Goal: Task Accomplishment & Management: Use online tool/utility

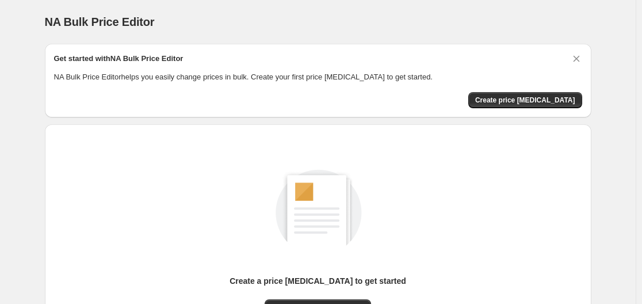
scroll to position [127, 0]
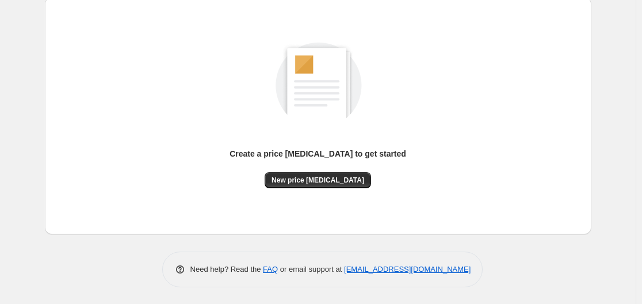
click at [304, 180] on span "New price [MEDICAL_DATA]" at bounding box center [318, 179] width 93 height 9
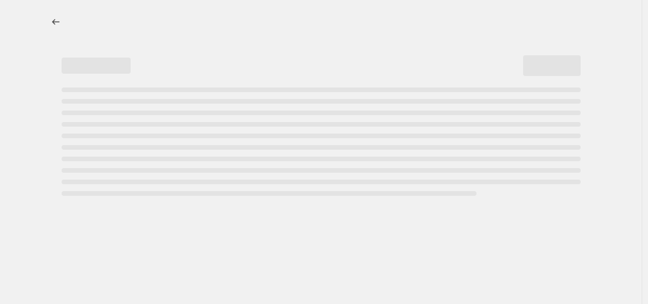
select select "percentage"
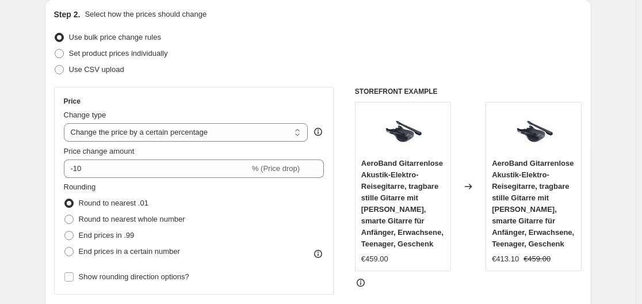
scroll to position [173, 0]
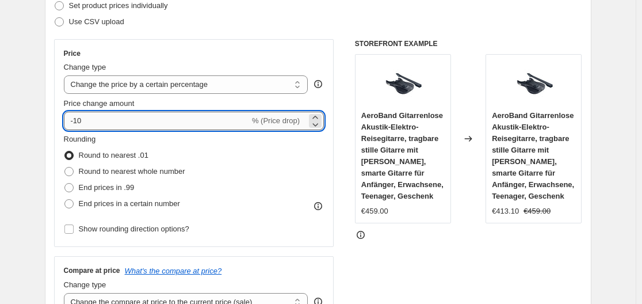
click at [160, 125] on input "-10" at bounding box center [157, 121] width 186 height 18
type input "-1"
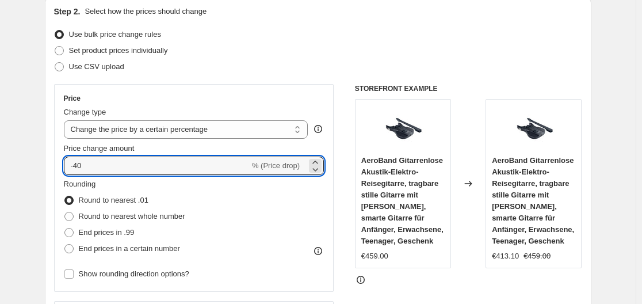
scroll to position [115, 0]
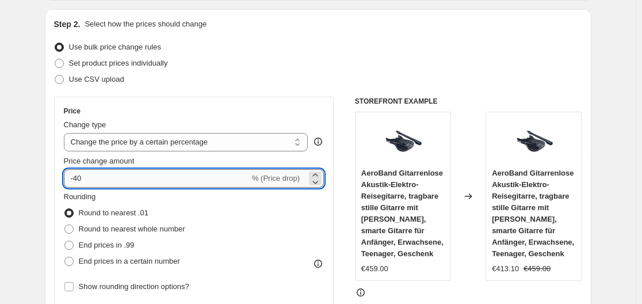
click at [121, 185] on input "-40" at bounding box center [157, 178] width 186 height 18
type input "-4"
type input "-35"
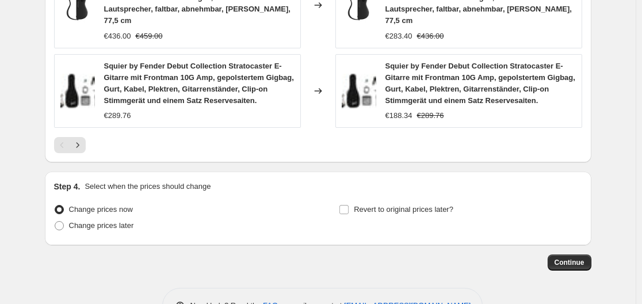
scroll to position [980, 0]
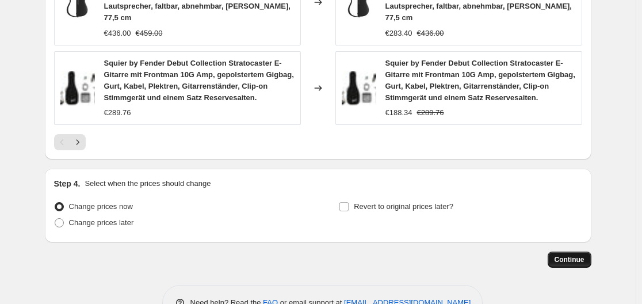
click at [575, 255] on span "Continue" at bounding box center [570, 259] width 30 height 9
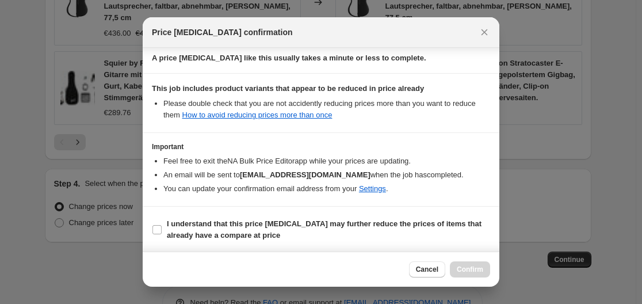
scroll to position [181, 0]
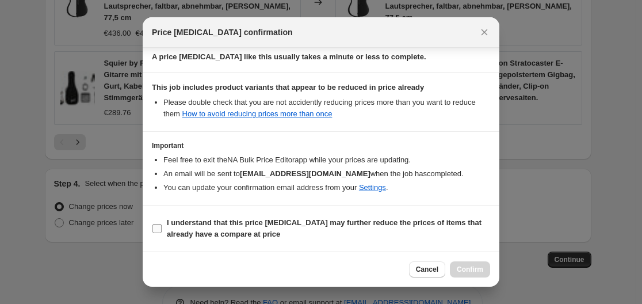
click at [156, 227] on input "I understand that this price [MEDICAL_DATA] may further reduce the prices of it…" at bounding box center [156, 228] width 9 height 9
checkbox input "true"
click at [471, 275] on button "Confirm" at bounding box center [470, 269] width 40 height 16
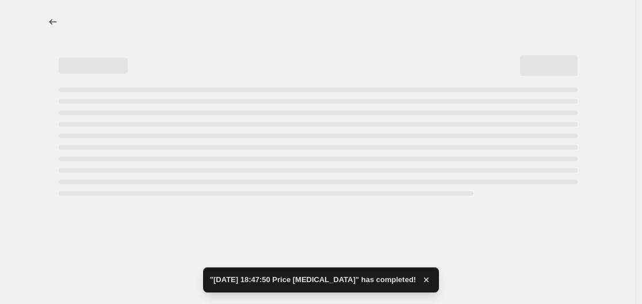
select select "percentage"
